Goal: Communication & Community: Share content

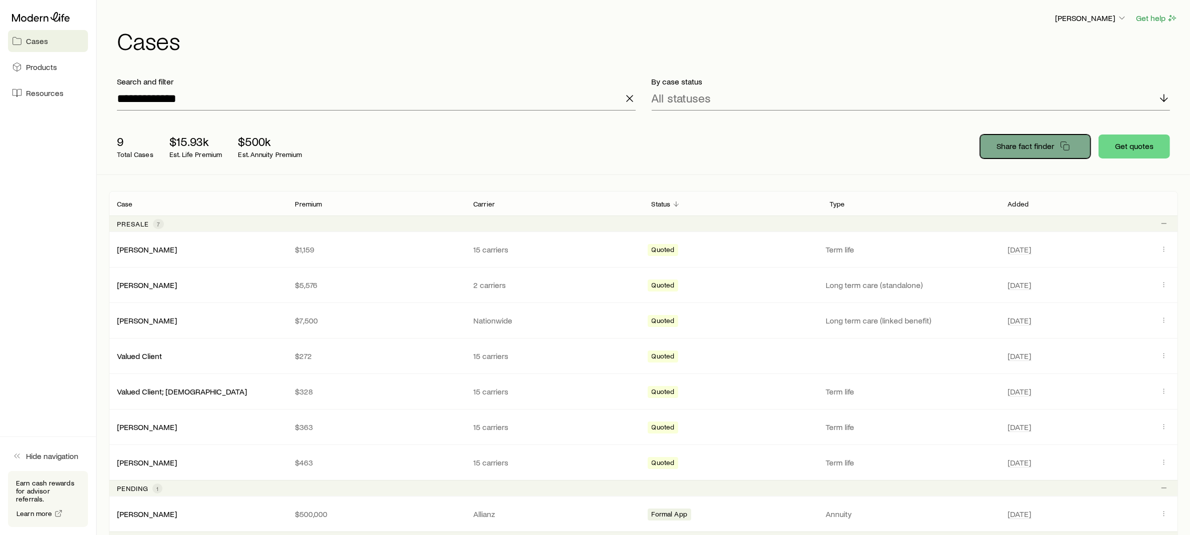
click at [1025, 155] on button "Share fact finder" at bounding box center [1035, 146] width 110 height 24
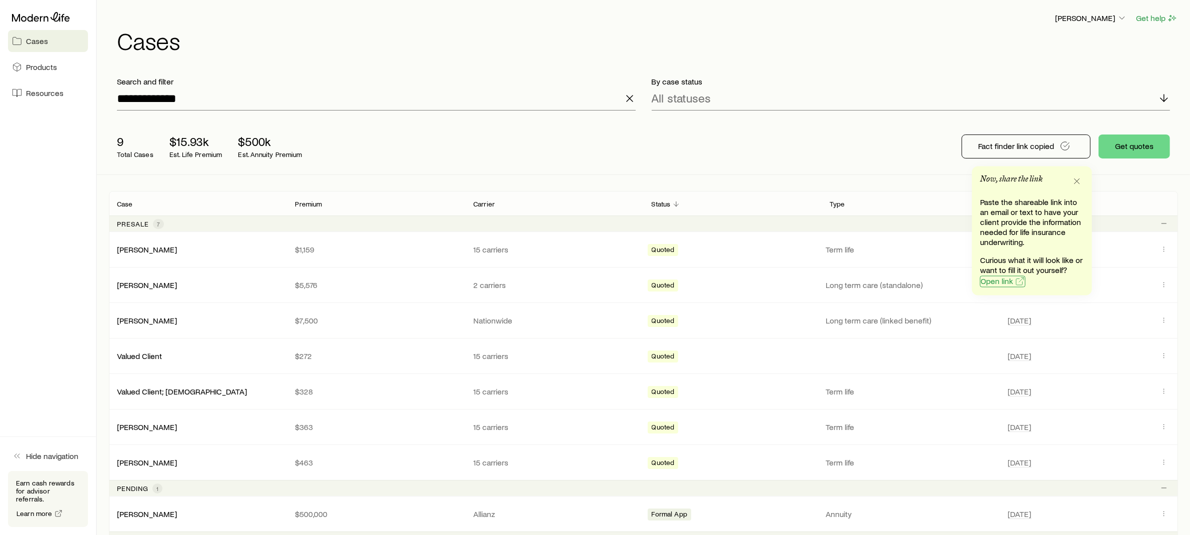
click at [995, 282] on span "Open link" at bounding box center [996, 281] width 32 height 8
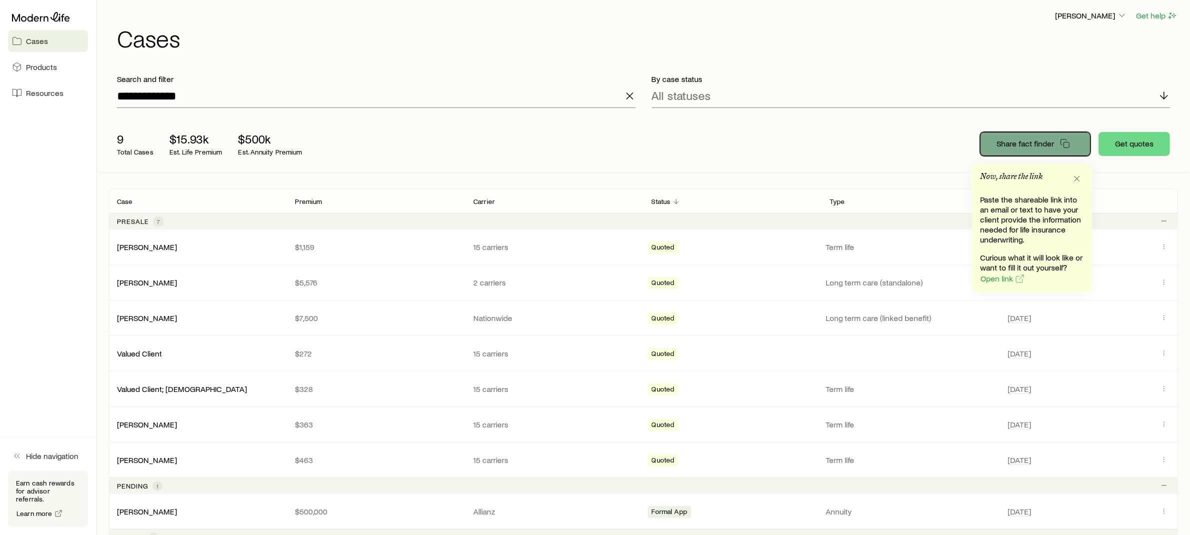
click at [1025, 147] on p "Share fact finder" at bounding box center [1024, 143] width 57 height 10
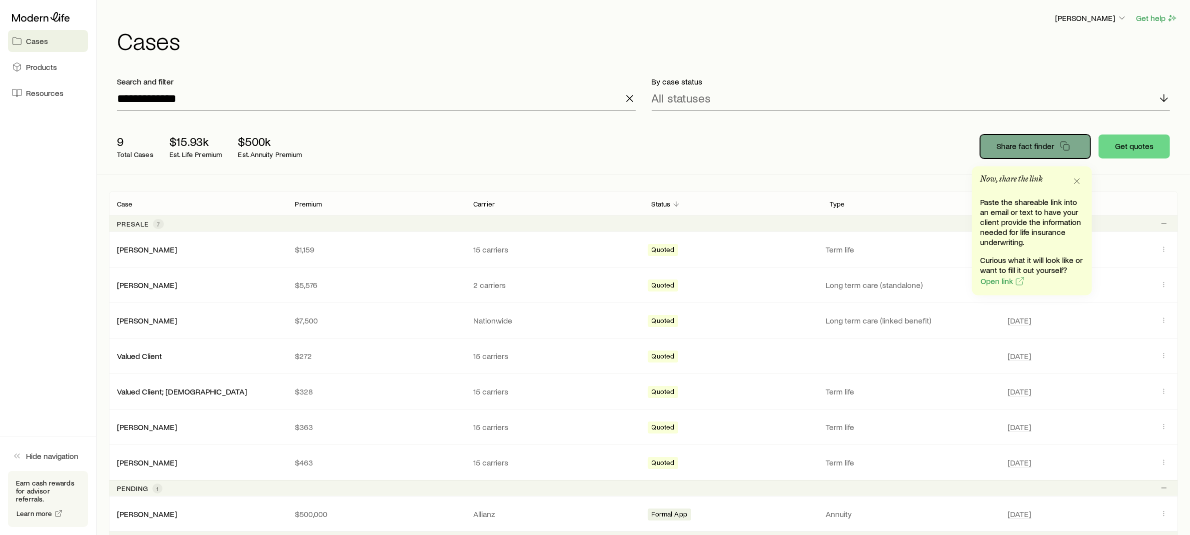
scroll to position [0, 0]
click at [1079, 185] on icon "button" at bounding box center [1077, 181] width 10 height 10
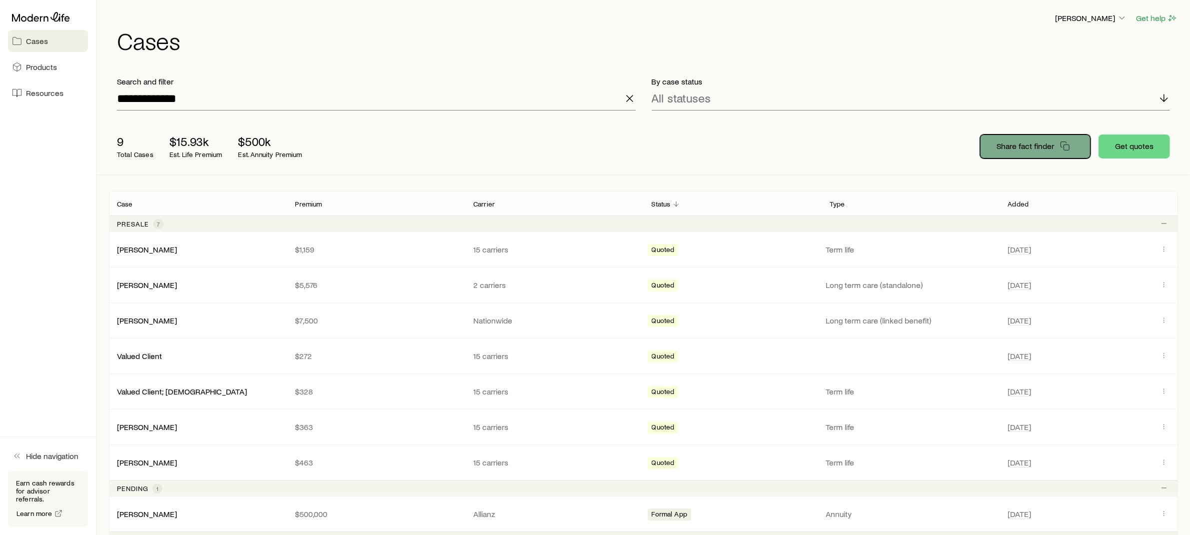
click at [1056, 137] on button "Share fact finder" at bounding box center [1035, 146] width 110 height 24
click at [1114, 14] on p "[PERSON_NAME]" at bounding box center [1091, 18] width 72 height 10
click at [911, 83] on p "By case status" at bounding box center [911, 81] width 519 height 10
click at [632, 98] on icon "button" at bounding box center [630, 98] width 12 height 12
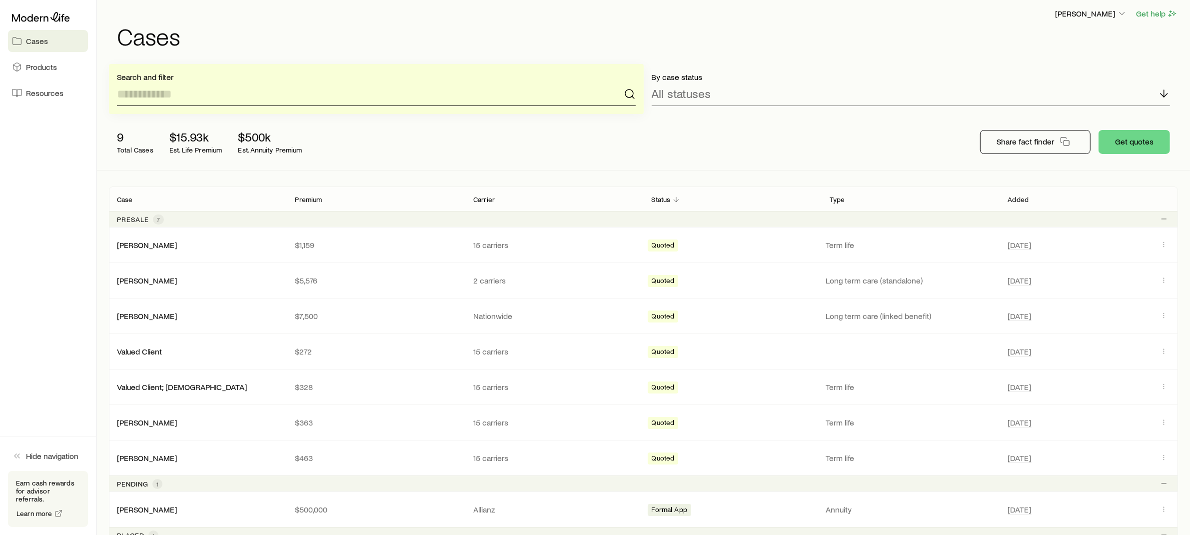
scroll to position [5, 0]
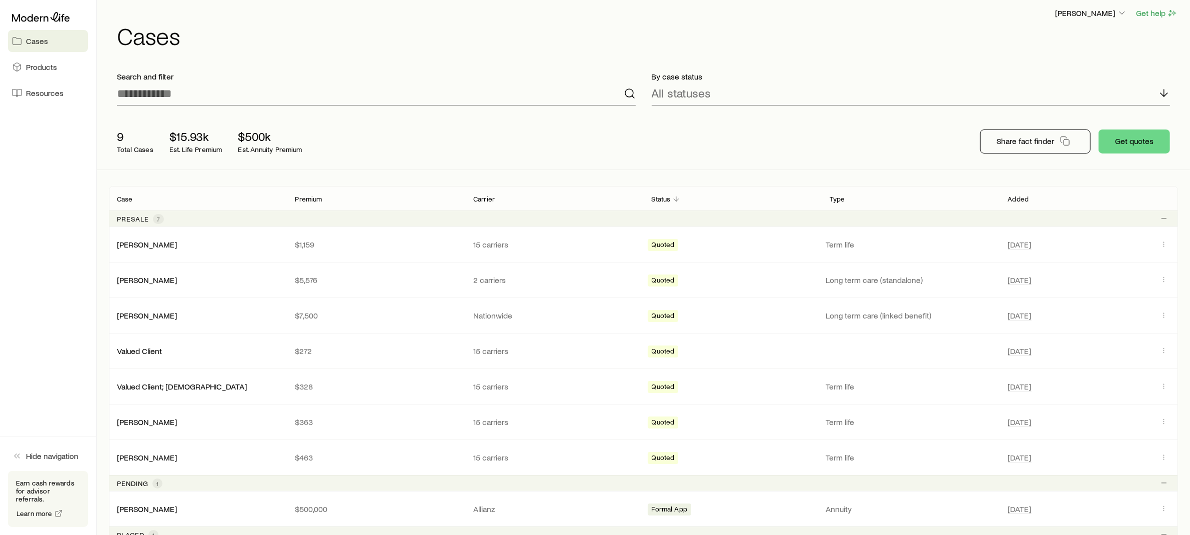
click at [911, 146] on div "9 Total Cases $15.93k Est. Life Premium $500k Est. Annuity Premium Share fact f…" at bounding box center [643, 141] width 1069 height 56
click at [1019, 140] on p "Share fact finder" at bounding box center [1024, 141] width 57 height 10
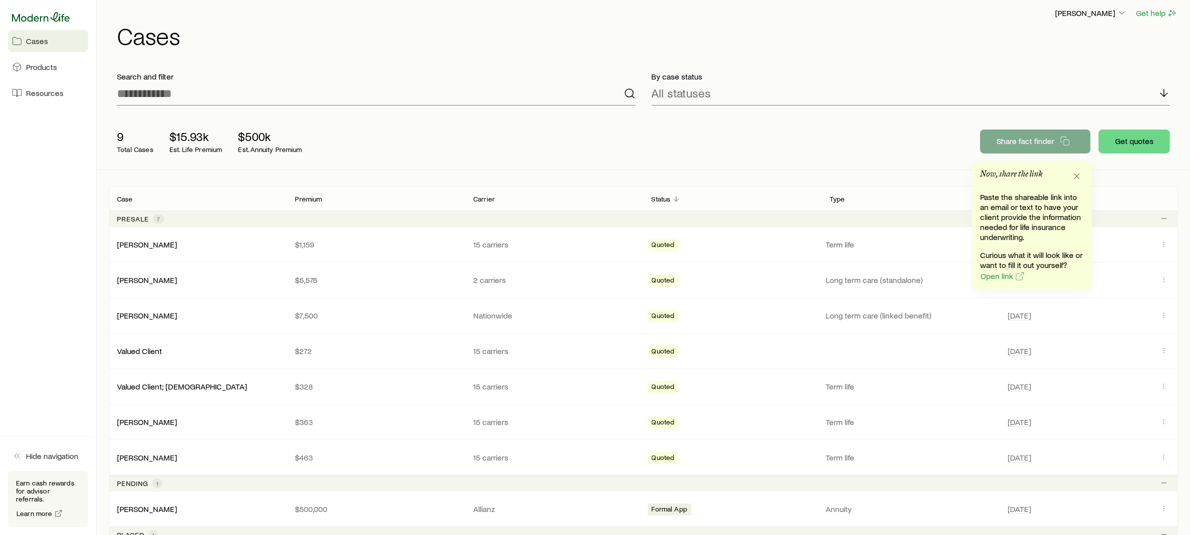
click at [53, 18] on icon at bounding box center [41, 17] width 58 height 10
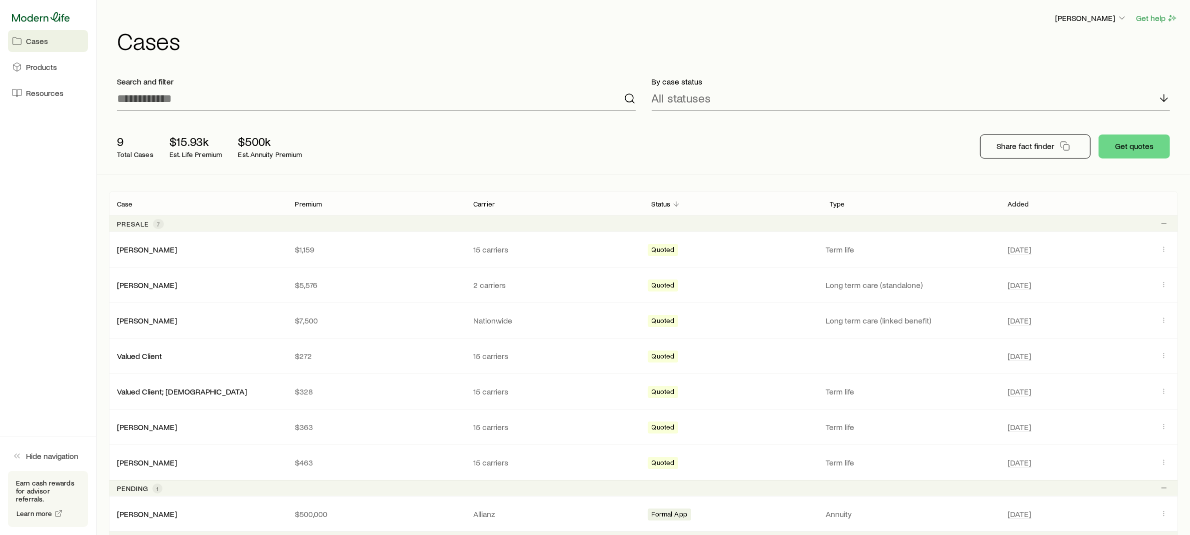
click at [66, 14] on icon at bounding box center [41, 17] width 58 height 10
click at [1105, 17] on p "[PERSON_NAME]" at bounding box center [1091, 18] width 72 height 10
click at [1050, 92] on span "Sign out" at bounding box center [1043, 93] width 27 height 10
